Goal: Transaction & Acquisition: Purchase product/service

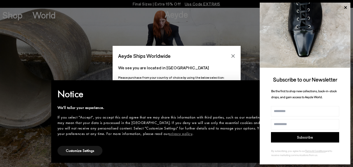
click at [192, 65] on p "We see you are located in [GEOGRAPHIC_DATA]" at bounding box center [176, 68] width 117 height 6
click at [234, 56] on icon "Close" at bounding box center [233, 56] width 4 height 4
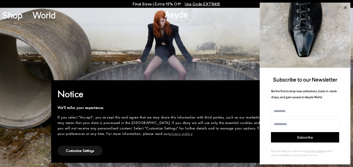
click at [343, 6] on icon at bounding box center [345, 7] width 7 height 7
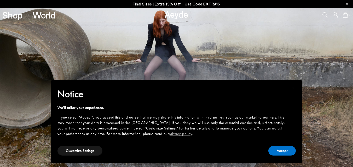
scroll to position [5, 0]
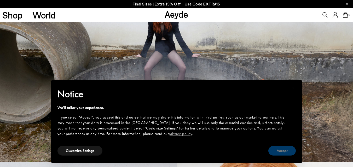
click at [282, 152] on button "Accept" at bounding box center [281, 151] width 27 height 10
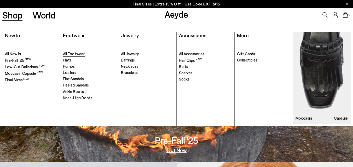
click at [82, 56] on span "All Footwear" at bounding box center [74, 53] width 22 height 5
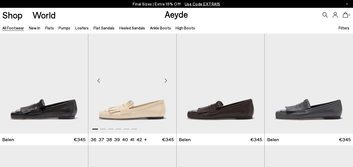
scroll to position [21, 0]
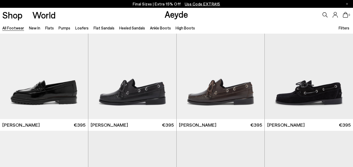
scroll to position [396, 0]
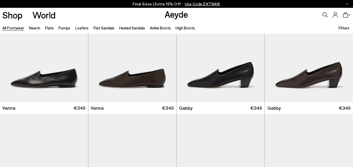
scroll to position [1029, 0]
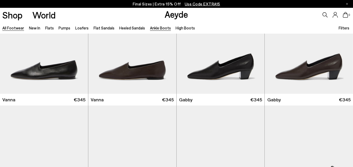
click at [154, 28] on link "Ankle Boots" at bounding box center [160, 28] width 21 height 5
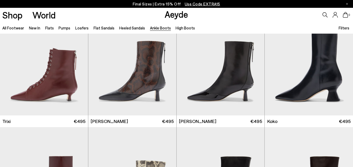
scroll to position [152, 0]
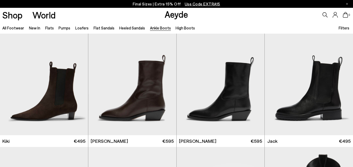
scroll to position [755, 0]
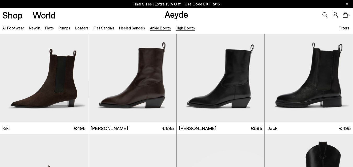
click at [178, 26] on link "High Boots" at bounding box center [184, 28] width 19 height 5
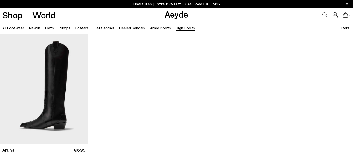
scroll to position [267, 0]
